Goal: Participate in discussion: Engage in conversation with other users on a specific topic

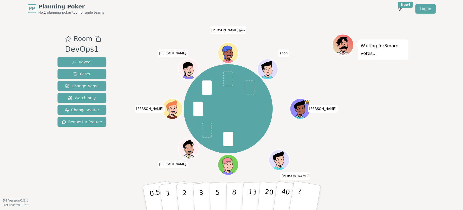
click at [380, 119] on div "Waiting for 3 more votes..." at bounding box center [370, 108] width 76 height 149
click at [369, 128] on div "Waiting for 3 more votes..." at bounding box center [370, 108] width 76 height 149
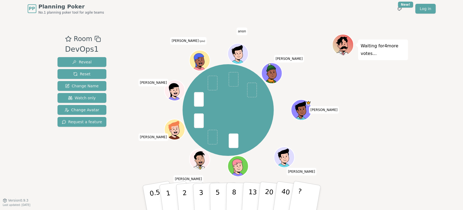
click at [393, 125] on div "Waiting for 4 more votes..." at bounding box center [370, 108] width 76 height 149
click at [157, 199] on p "0.5" at bounding box center [155, 197] width 15 height 31
click at [368, 168] on div "Waiting for 2 more votes..." at bounding box center [370, 108] width 76 height 149
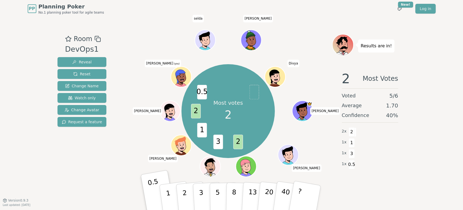
click at [376, 165] on div "1 x 0.5" at bounding box center [370, 163] width 56 height 11
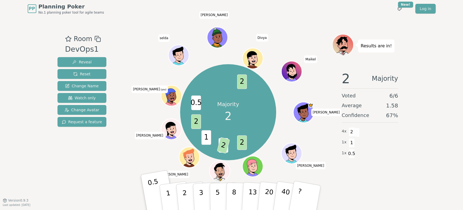
click at [370, 162] on div "2 Majority Voted 6 / 6 Average 1.58 Confidence 67 % 4 x 2 1 x 1 1 x 0.5" at bounding box center [370, 121] width 76 height 109
click at [156, 152] on div "Majority 2 2 3 2 1 2 0.5 2 [PERSON_NAME] [PERSON_NAME] [PERSON_NAME] (you) [PER…" at bounding box center [229, 112] width 208 height 137
click at [437, 101] on div "PP Planning Poker No.1 planning poker tool for agile teams Toggle theme New! Lo…" at bounding box center [231, 105] width 463 height 210
click at [397, 176] on div "Results are in! 2 Majority Voted 6 / 6 Average 1.58 Confidence 67 % 4 x 2 1 x 1…" at bounding box center [370, 108] width 76 height 149
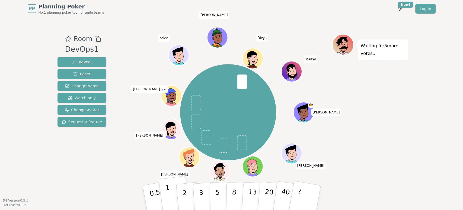
click at [171, 191] on button "1" at bounding box center [175, 197] width 32 height 44
click at [408, 131] on div "PP Planning Poker No.1 planning poker tool for agile teams Toggle theme New! Lo…" at bounding box center [231, 105] width 463 height 210
click at [181, 191] on button "2" at bounding box center [190, 197] width 31 height 43
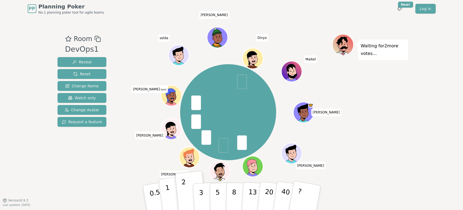
click at [171, 192] on button "1" at bounding box center [175, 197] width 32 height 44
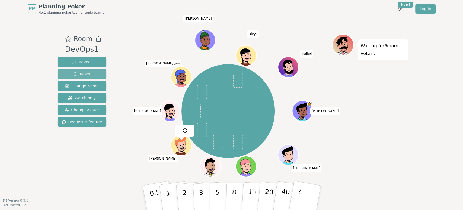
click at [88, 75] on button "Reset" at bounding box center [82, 74] width 49 height 10
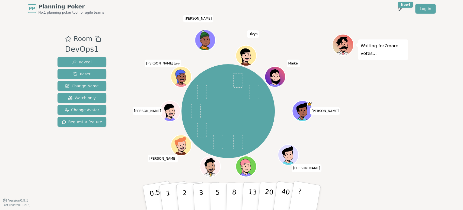
click at [317, 31] on div "Room DevOps1 Reveal Reset Change Name Watch only Change Avatar Request a featur…" at bounding box center [231, 108] width 353 height 182
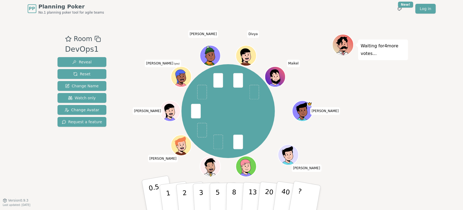
click at [156, 200] on p "0.5" at bounding box center [155, 197] width 15 height 31
click at [389, 167] on div "Waiting for 2 more votes..." at bounding box center [370, 108] width 76 height 149
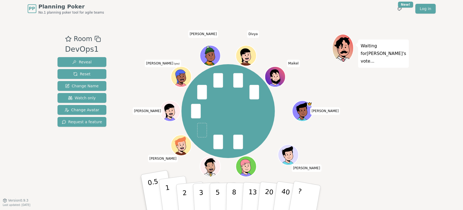
click at [170, 195] on button "1" at bounding box center [175, 197] width 32 height 44
click at [166, 190] on p "1" at bounding box center [169, 198] width 8 height 30
click at [401, 145] on div "Waiting for [PERSON_NAME] 's vote..." at bounding box center [370, 108] width 76 height 149
click at [397, 108] on div "Waiting for [PERSON_NAME] 's vote..." at bounding box center [370, 108] width 76 height 149
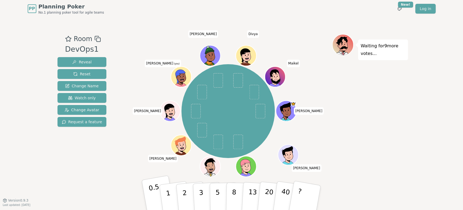
click at [154, 195] on p "0.5" at bounding box center [155, 197] width 15 height 31
click at [163, 191] on button "1" at bounding box center [175, 197] width 32 height 44
click at [424, 154] on div "PP Planning Poker No.1 planning poker tool for agile teams Toggle theme New! Lo…" at bounding box center [231, 105] width 463 height 210
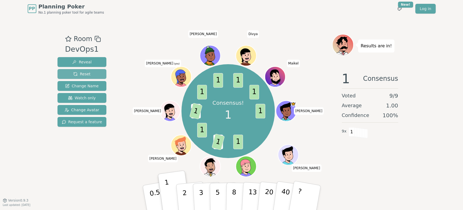
click at [85, 73] on span "Reset" at bounding box center [81, 73] width 17 height 5
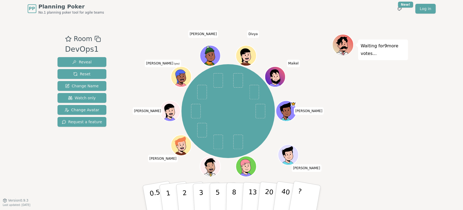
click at [395, 134] on div "Waiting for 9 more votes..." at bounding box center [370, 108] width 76 height 149
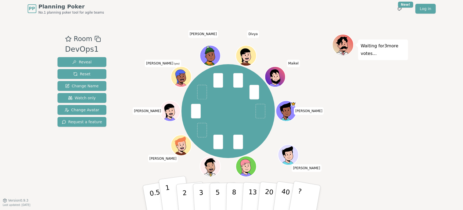
click at [169, 196] on p "1" at bounding box center [169, 198] width 8 height 30
click at [357, 158] on div "Waiting for 2 more votes..." at bounding box center [370, 108] width 76 height 149
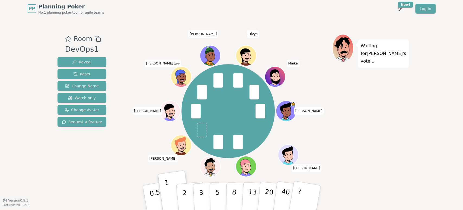
click at [343, 137] on div "Waiting for [PERSON_NAME] 's vote..." at bounding box center [370, 108] width 76 height 149
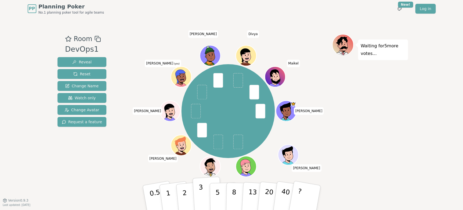
click at [197, 193] on button "3" at bounding box center [208, 197] width 30 height 42
click at [367, 155] on div "Waiting for 4 more votes..." at bounding box center [370, 108] width 76 height 149
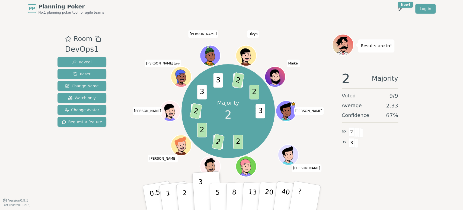
click at [140, 81] on div "Majority 2 3 2 1 2 2 1 2 3 3 1 2 2 [PERSON_NAME] [PERSON_NAME] [PERSON_NAME] (y…" at bounding box center [229, 111] width 208 height 134
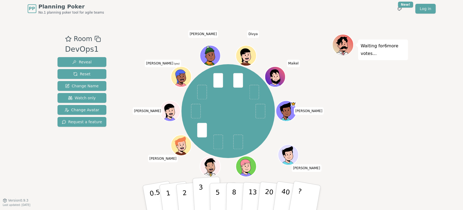
click at [197, 188] on button "3" at bounding box center [208, 197] width 30 height 42
click at [426, 132] on div "PP Planning Poker No.1 planning poker tool for agile teams Toggle theme New! Lo…" at bounding box center [231, 105] width 463 height 210
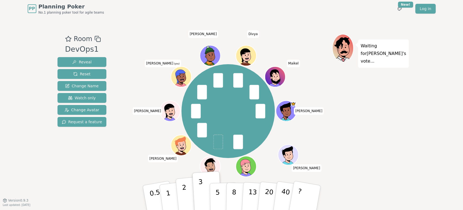
click at [186, 189] on button "2" at bounding box center [190, 197] width 31 height 43
